Goal: Find specific page/section: Find specific page/section

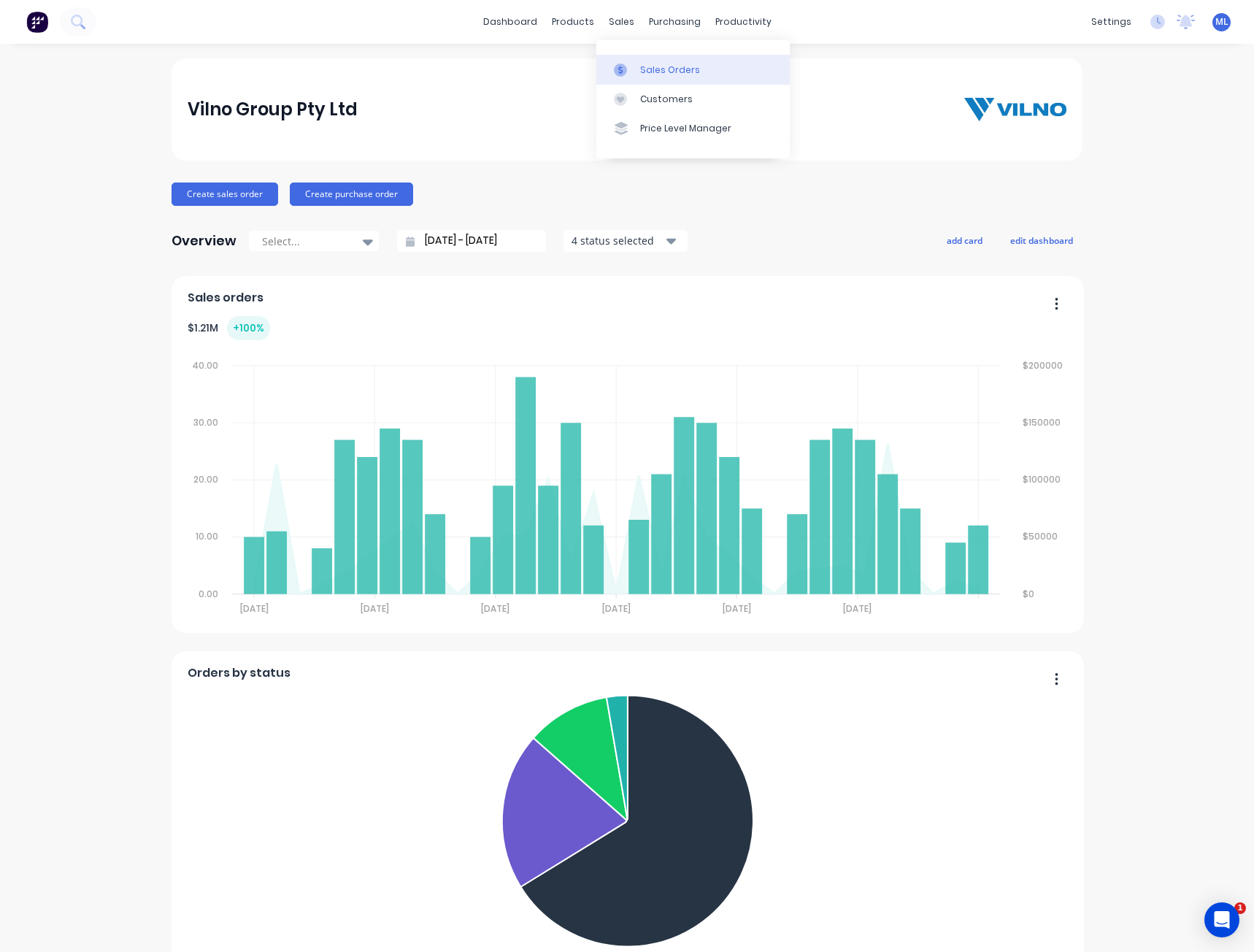
click at [636, 66] on link "Sales Orders" at bounding box center [693, 69] width 194 height 29
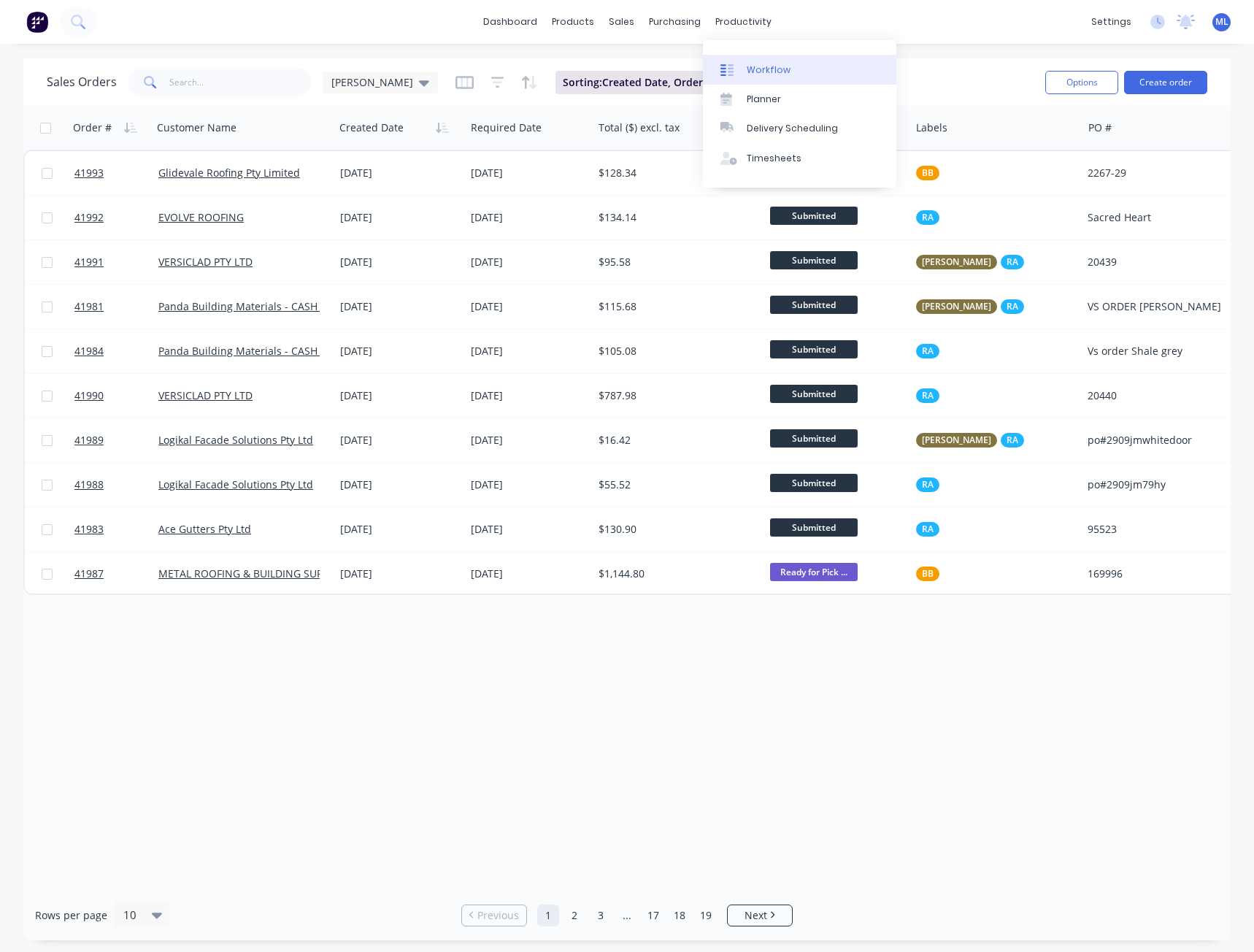
click at [756, 66] on div "Workflow" at bounding box center [768, 70] width 44 height 13
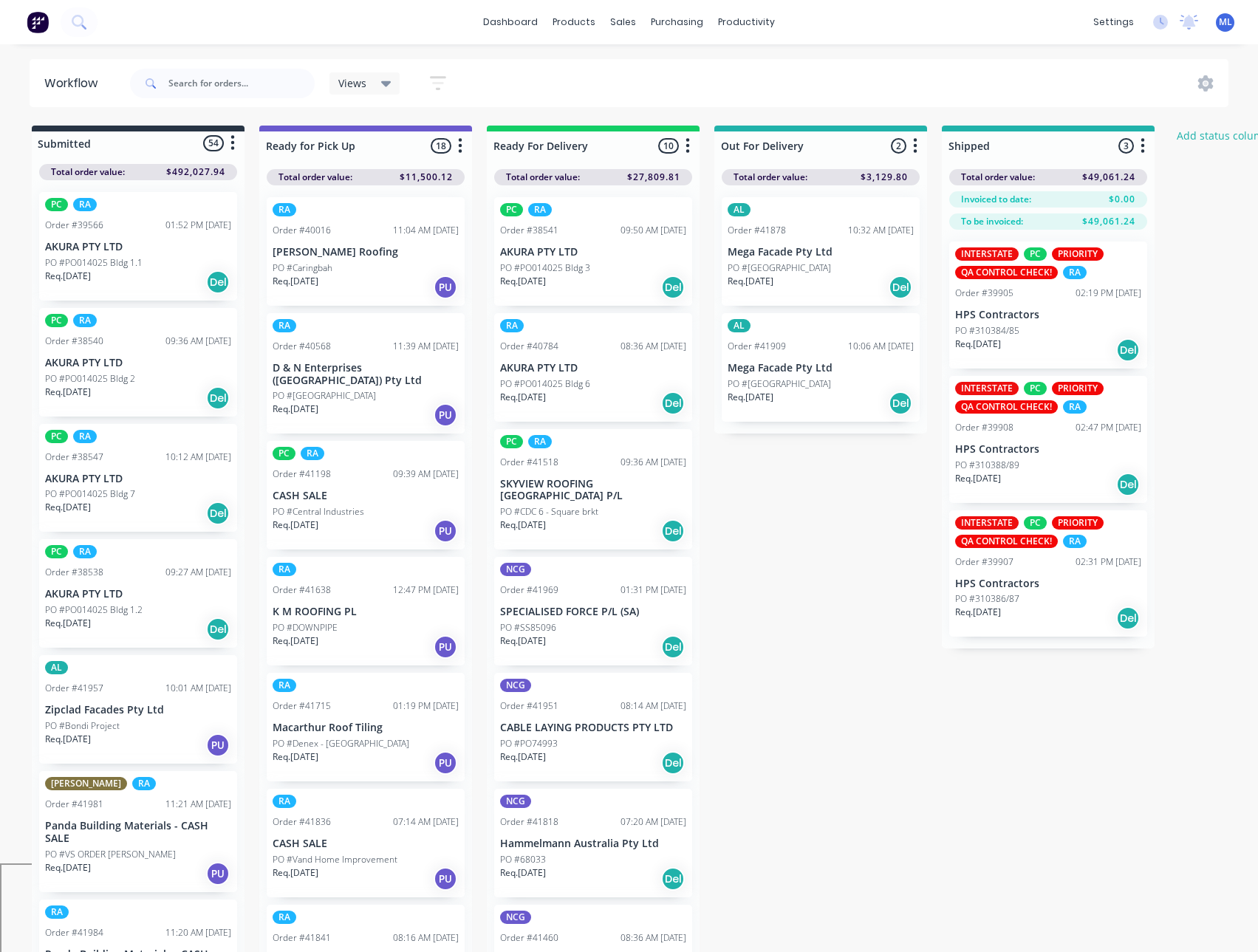
click at [364, 79] on span "Views" at bounding box center [352, 83] width 28 height 16
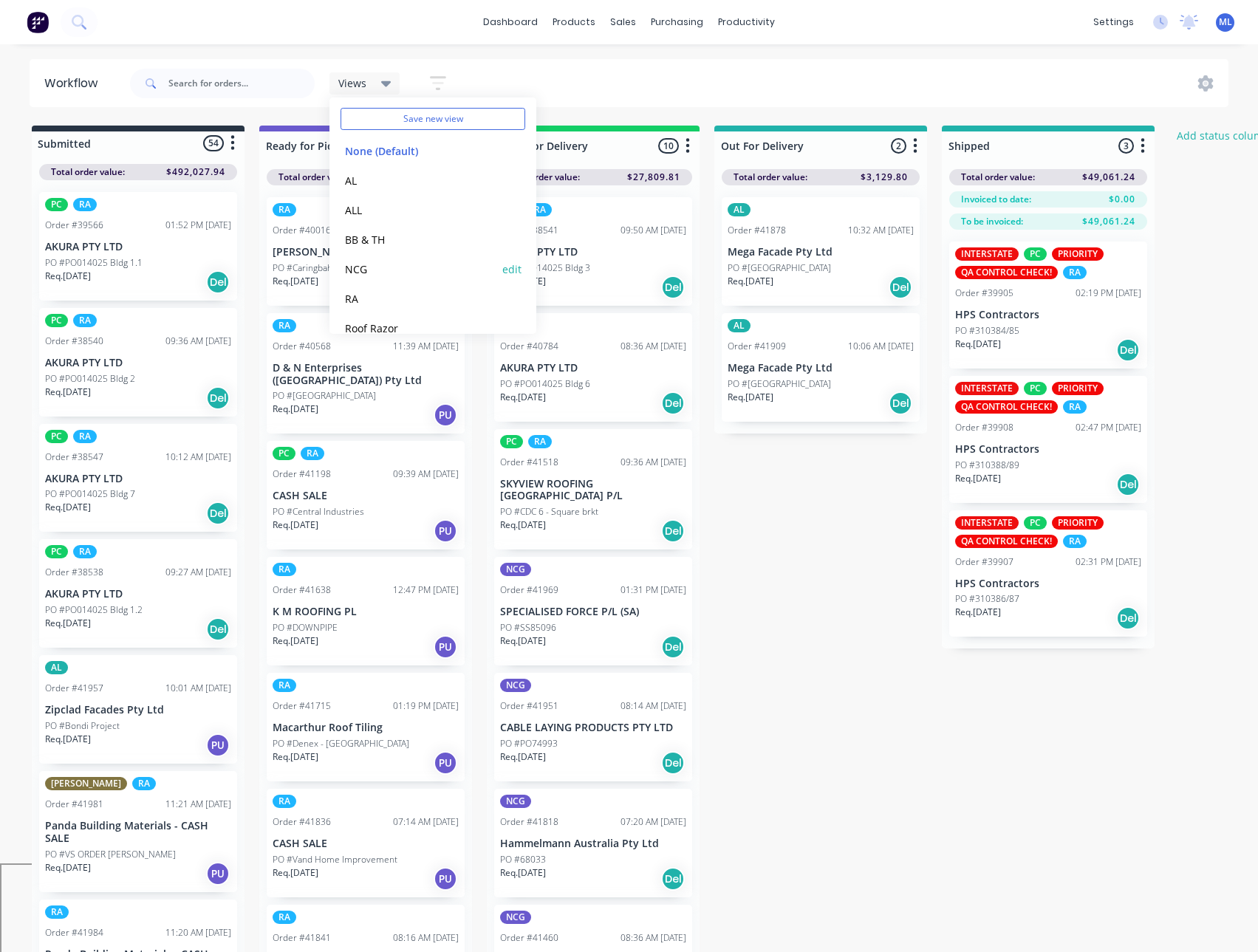
scroll to position [62, 0]
click at [367, 277] on button "RA" at bounding box center [419, 278] width 157 height 17
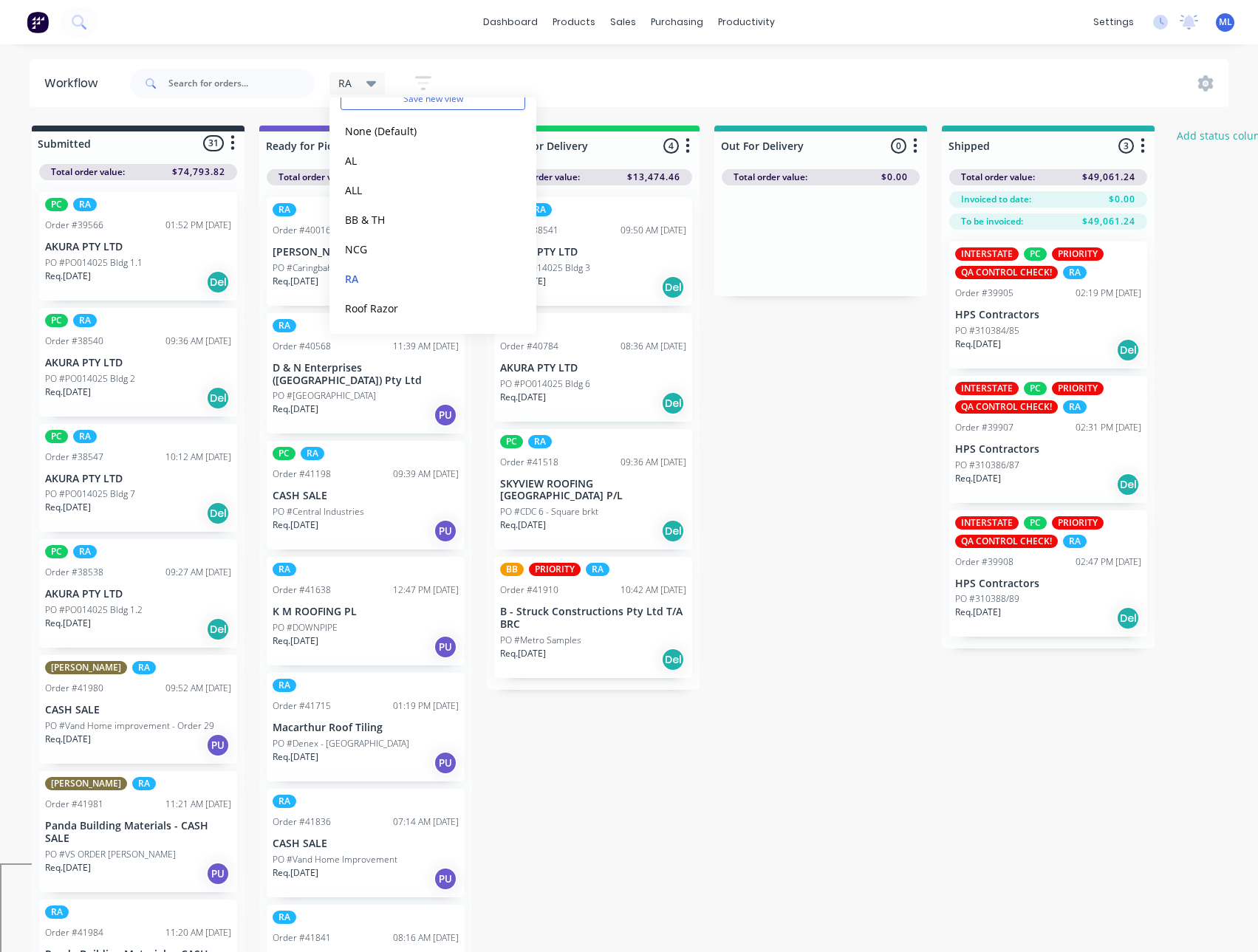
click at [1218, 305] on div "Submitted 31 Status colour #273444 hex #273444 Save Cancel Summaries Total orde…" at bounding box center [792, 543] width 1606 height 834
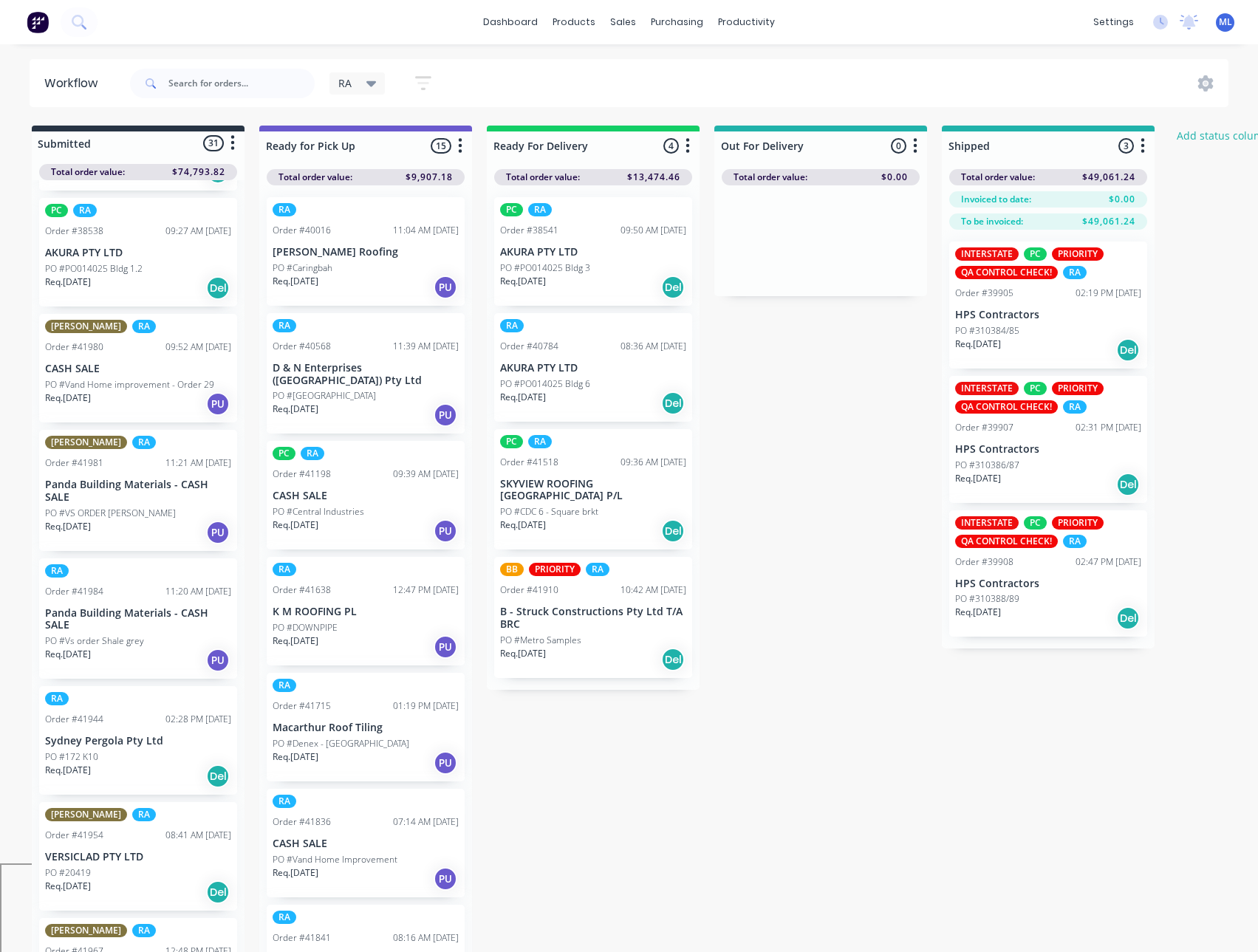
scroll to position [0, 0]
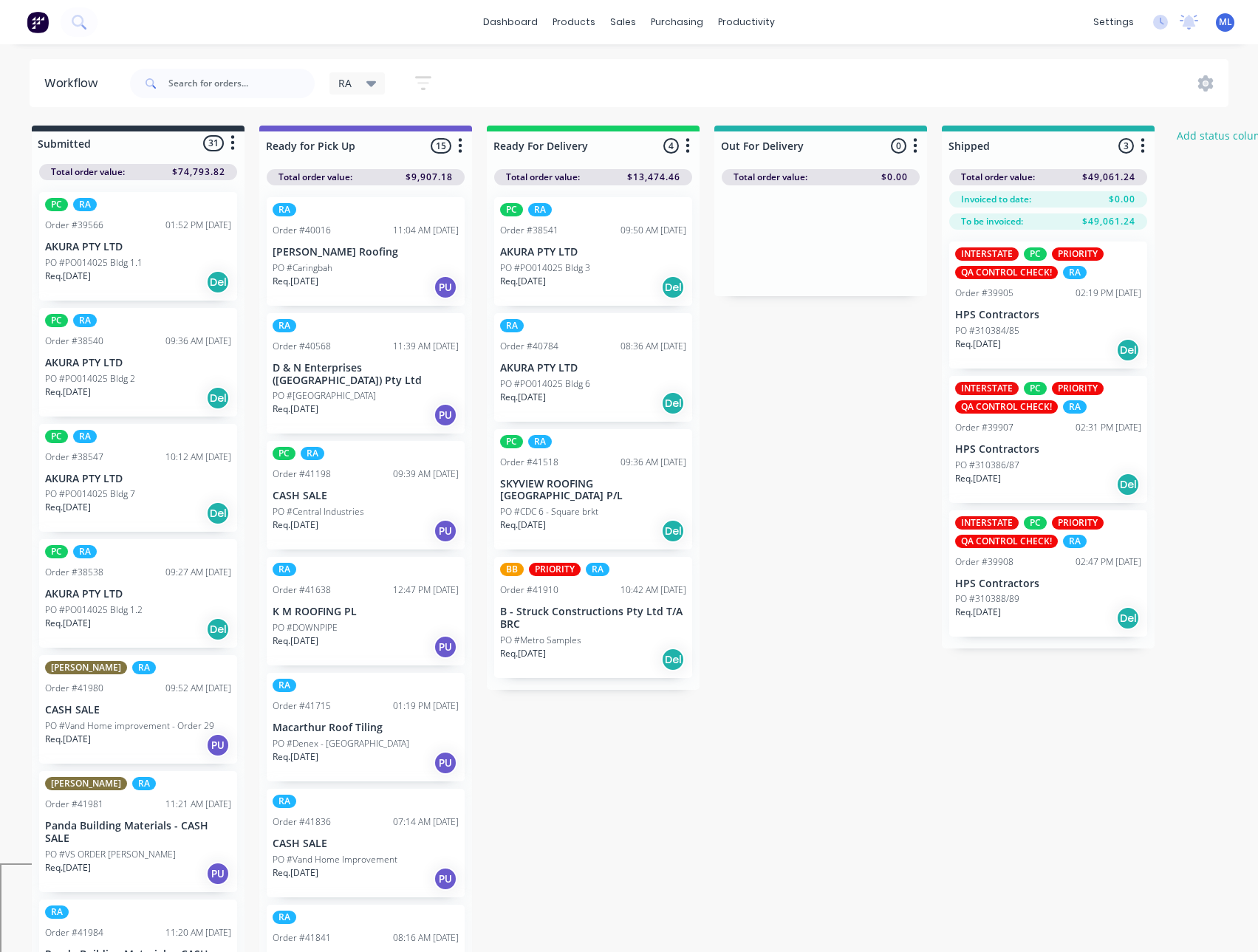
click at [763, 474] on div "Submitted 31 Status colour #273444 hex #273444 Save Cancel Summaries Total orde…" at bounding box center [792, 543] width 1606 height 834
